Goal: Complete application form

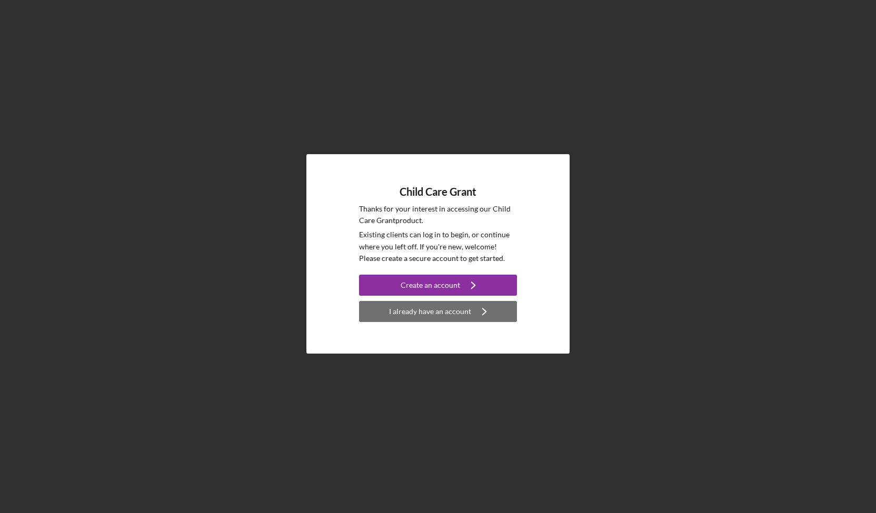
click at [439, 311] on div "I already have an account" at bounding box center [430, 311] width 82 height 21
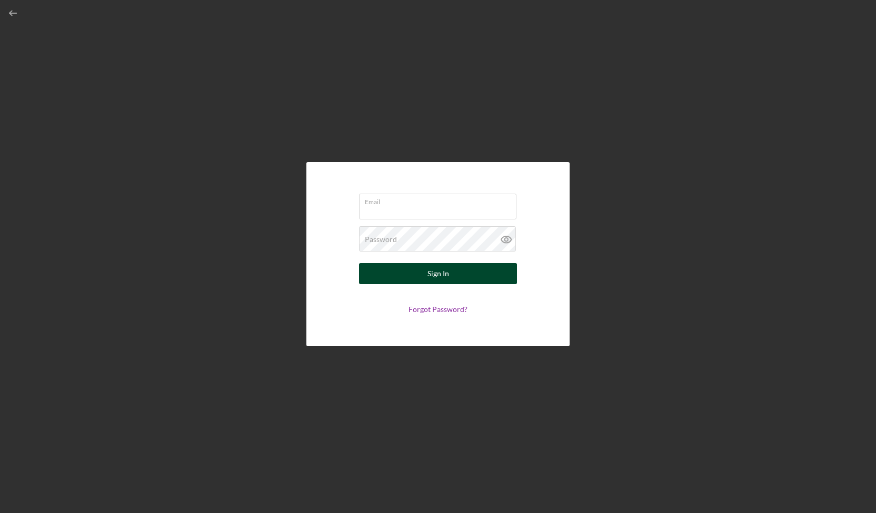
type input "[PERSON_NAME][EMAIL_ADDRESS][DOMAIN_NAME]"
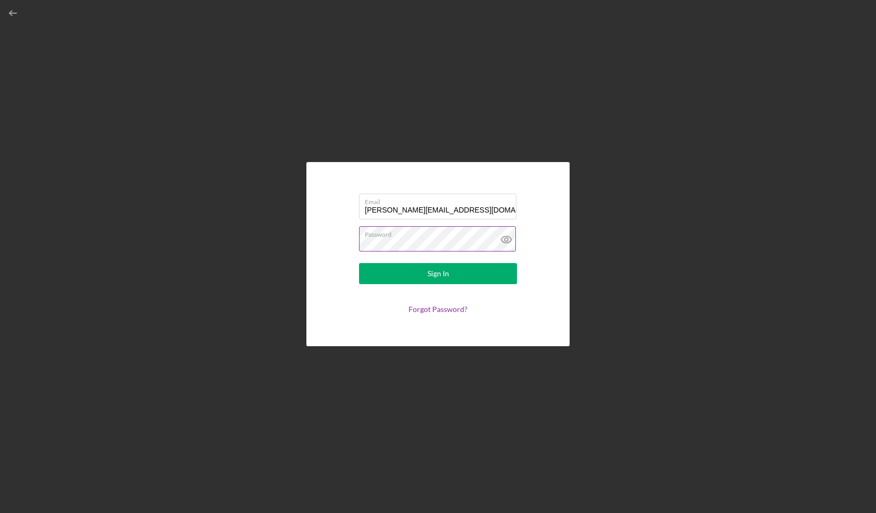
click at [509, 235] on icon at bounding box center [506, 239] width 26 height 26
click at [433, 285] on form "Email [PERSON_NAME][EMAIL_ADDRESS][DOMAIN_NAME] Password Sign In Forgot Passwor…" at bounding box center [438, 254] width 211 height 132
click at [432, 271] on div "Sign In" at bounding box center [438, 273] width 22 height 21
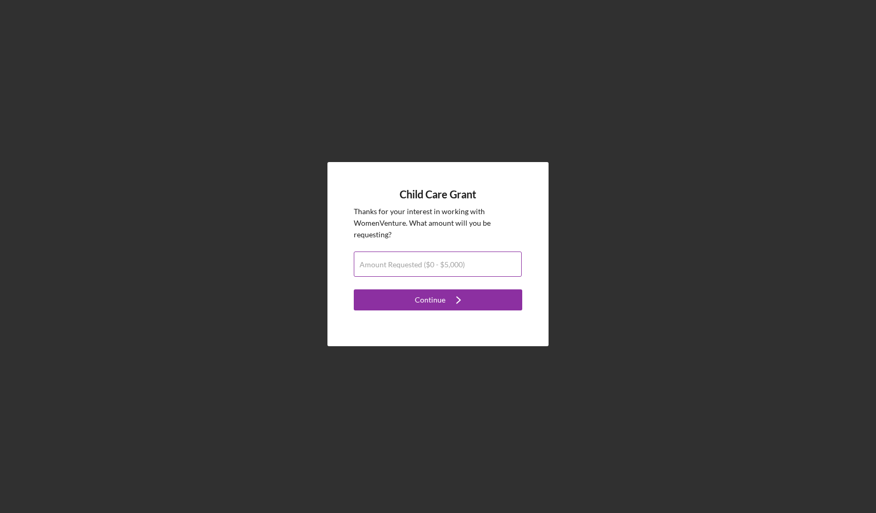
click at [404, 264] on label "Amount Requested ($0 - $5,000)" at bounding box center [412, 265] width 105 height 8
click at [404, 264] on input "Amount Requested ($0 - $5,000)" at bounding box center [438, 264] width 168 height 25
type input "$5,000"
click at [419, 291] on div "Continue" at bounding box center [430, 300] width 31 height 21
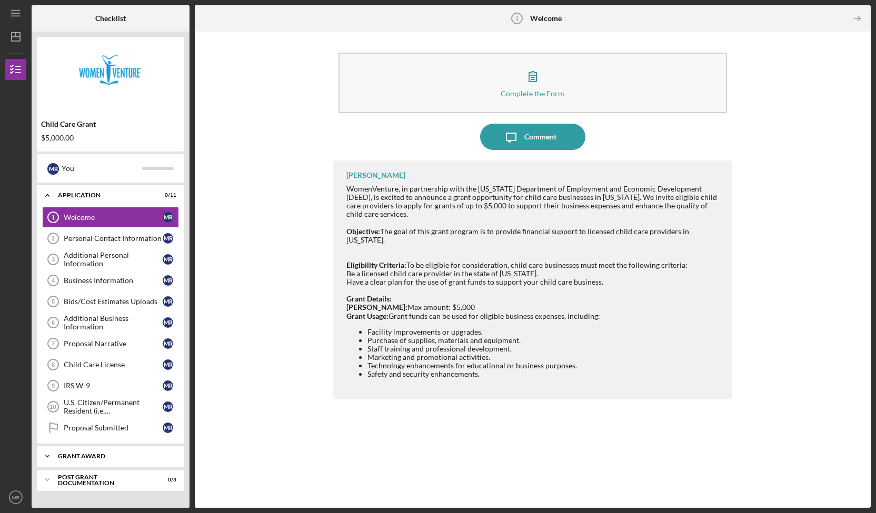
click at [71, 453] on div "Grant Award" at bounding box center [114, 456] width 113 height 6
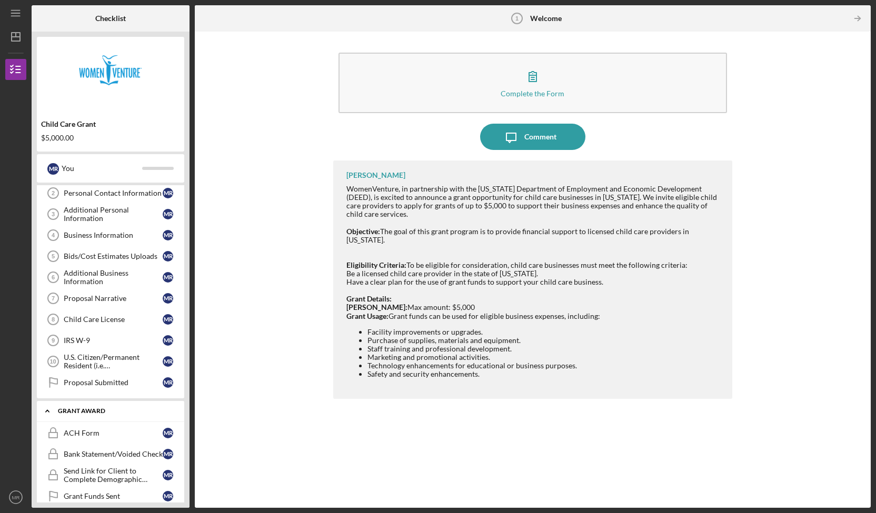
scroll to position [78, 0]
